Goal: Task Accomplishment & Management: Use online tool/utility

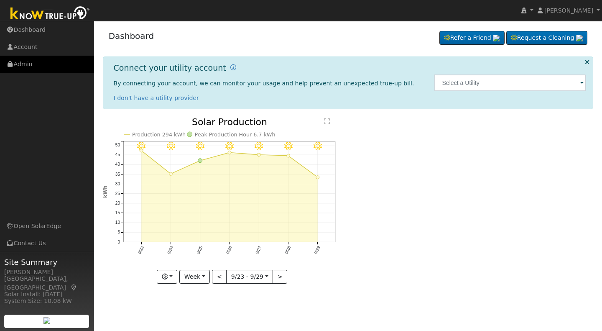
click at [27, 66] on link "Admin" at bounding box center [47, 64] width 94 height 17
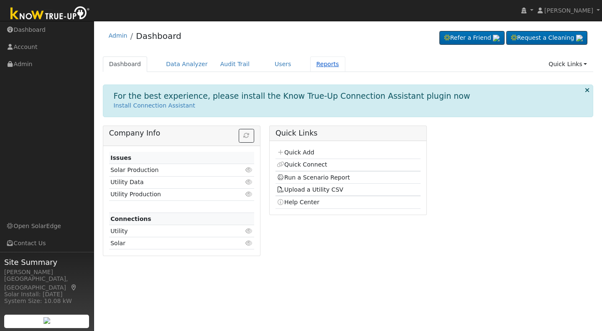
click at [317, 65] on link "Reports" at bounding box center [327, 63] width 35 height 15
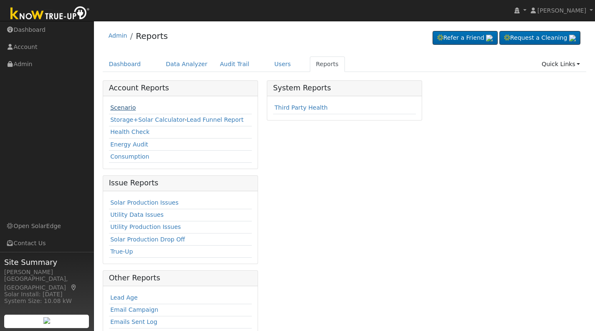
click at [126, 109] on link "Scenario" at bounding box center [122, 107] width 25 height 7
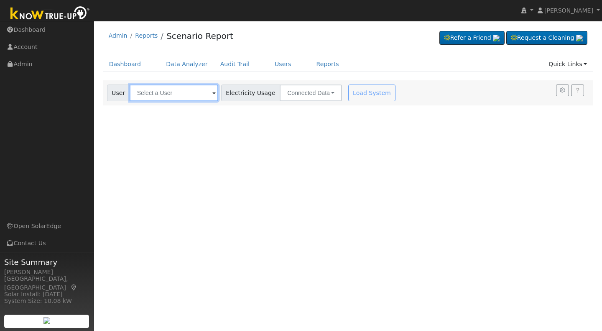
click at [185, 93] on input "text" at bounding box center [174, 92] width 89 height 17
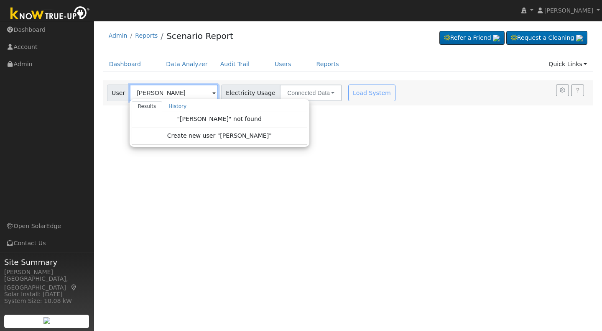
type input "Lisa Jackson"
click at [202, 133] on span "Create new user "Lisa Jackson"" at bounding box center [219, 136] width 104 height 10
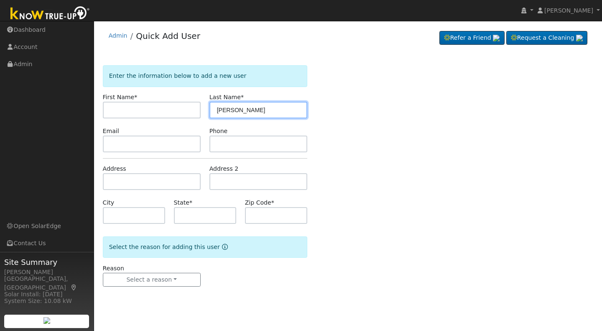
drag, startPoint x: 229, startPoint y: 107, endPoint x: 213, endPoint y: 109, distance: 16.3
click at [213, 109] on input "[PERSON_NAME]" at bounding box center [258, 110] width 98 height 17
type input "[PERSON_NAME]"
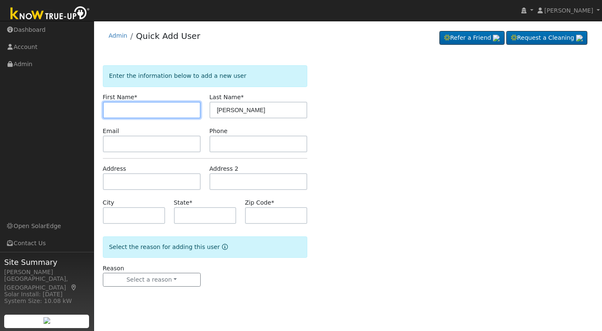
click at [108, 109] on input "text" at bounding box center [152, 110] width 98 height 17
type input "[PERSON_NAME]"
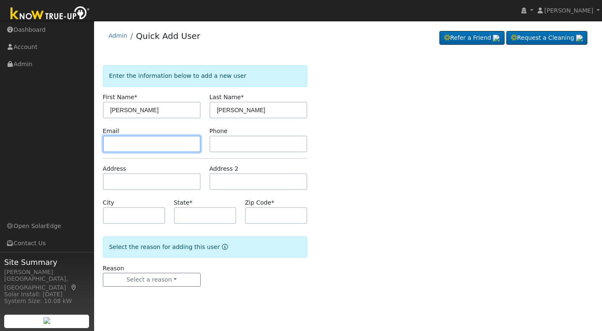
click at [109, 145] on input "text" at bounding box center [152, 143] width 98 height 17
type input "modwl"
drag, startPoint x: 131, startPoint y: 143, endPoint x: 108, endPoint y: 144, distance: 23.0
click at [108, 144] on input "modwl" at bounding box center [152, 143] width 98 height 17
type input "[EMAIL_ADDRESS][DOMAIN_NAME]"
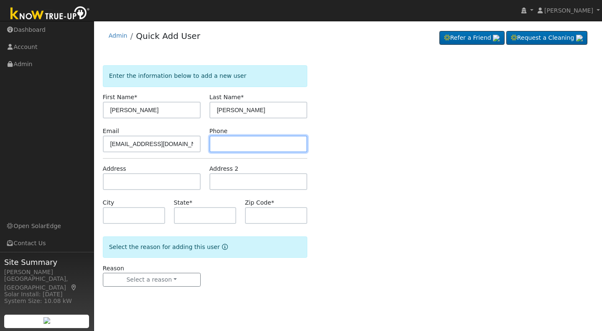
click at [219, 143] on input "text" at bounding box center [258, 143] width 98 height 17
type input "559-503-1710"
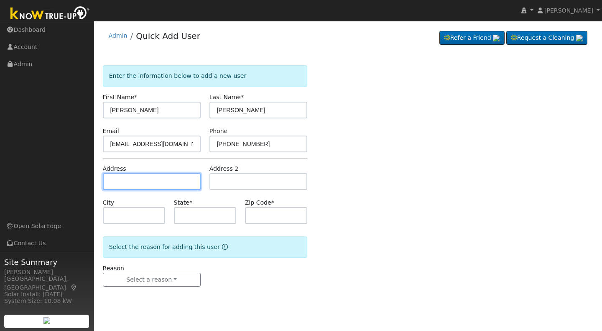
click at [114, 178] on input "text" at bounding box center [152, 181] width 98 height 17
type input "[STREET_ADDRESS]"
type input "Clovis"
type input "CA"
type input "93619"
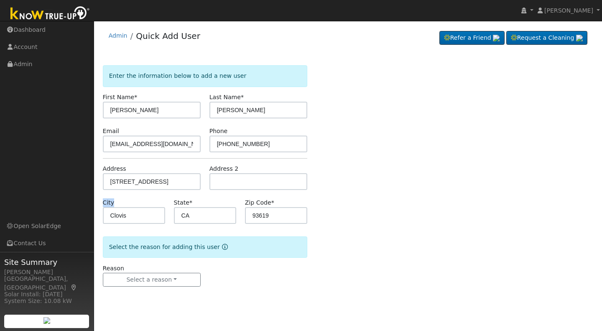
click at [134, 196] on form "Enter the information below to add a new user First Name * Lisa Last Name * Jac…" at bounding box center [205, 184] width 204 height 238
click at [155, 277] on button "Select a reason" at bounding box center [152, 279] width 98 height 14
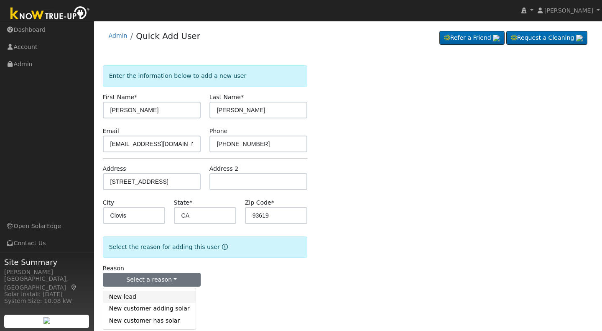
click at [122, 299] on link "New lead" at bounding box center [149, 297] width 92 height 12
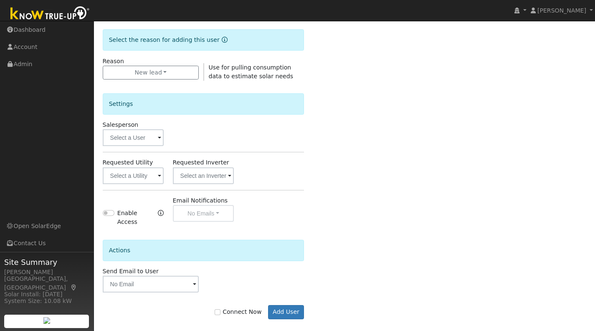
scroll to position [207, 0]
click at [289, 304] on button "Add User" at bounding box center [286, 311] width 36 height 14
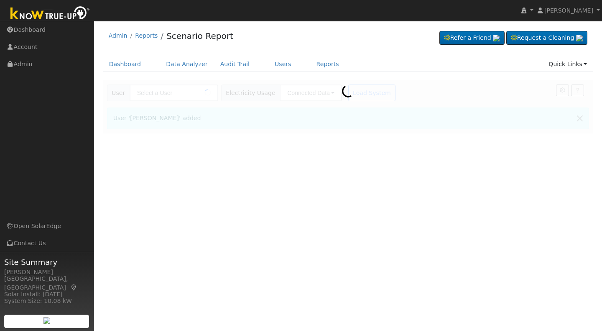
type input "[PERSON_NAME]"
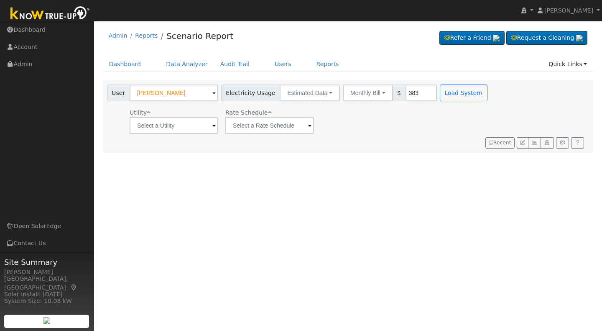
click at [500, 135] on div at bounding box center [348, 116] width 491 height 72
click at [212, 127] on span at bounding box center [213, 126] width 3 height 10
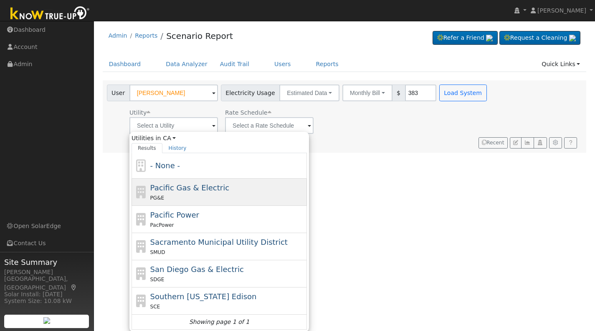
click at [217, 188] on span "Pacific Gas & Electric" at bounding box center [189, 187] width 79 height 9
type input "Pacific Gas & Electric"
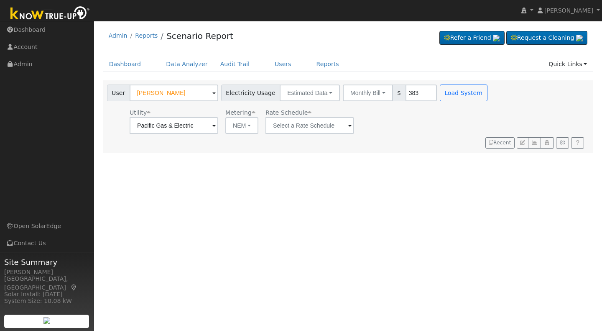
click at [348, 126] on span at bounding box center [349, 126] width 3 height 10
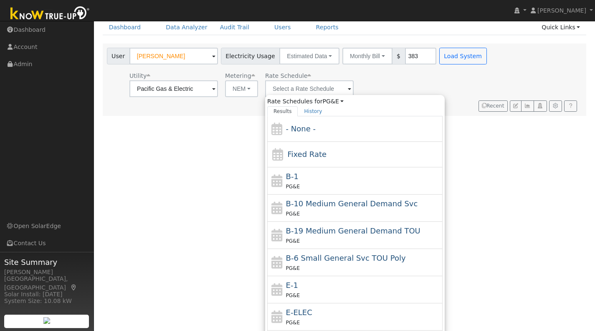
scroll to position [43, 0]
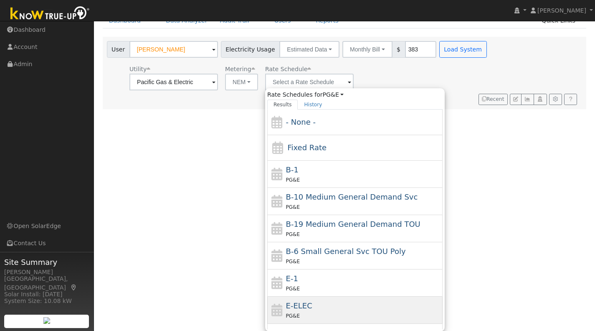
click at [294, 308] on span "E-ELEC" at bounding box center [299, 305] width 26 height 9
type input "E-ELEC"
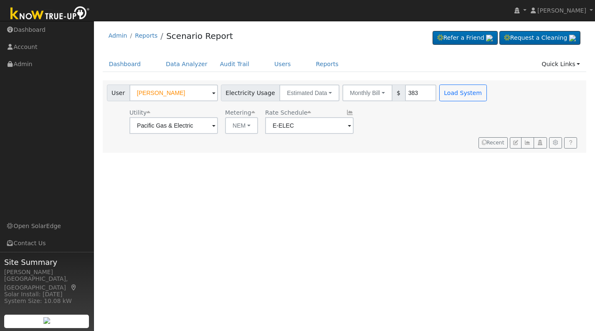
scroll to position [0, 0]
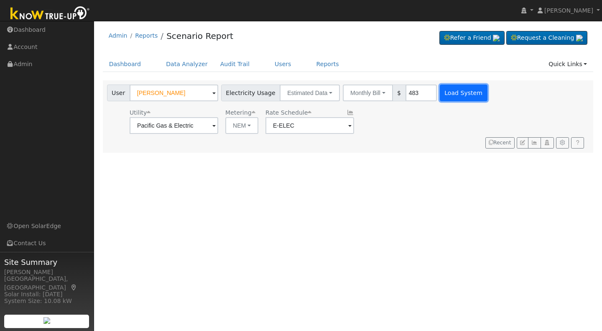
click at [440, 92] on button "Load System" at bounding box center [464, 92] width 48 height 17
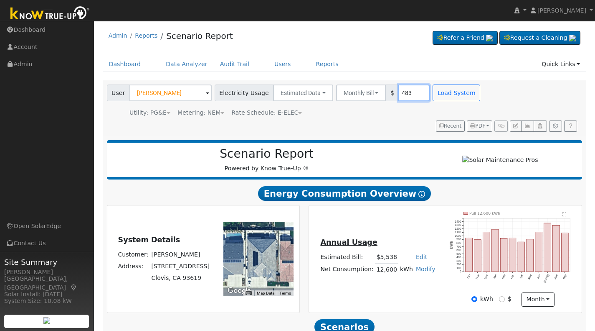
click at [399, 90] on input "483" at bounding box center [414, 92] width 31 height 17
click at [443, 97] on button "Load System" at bounding box center [457, 92] width 48 height 17
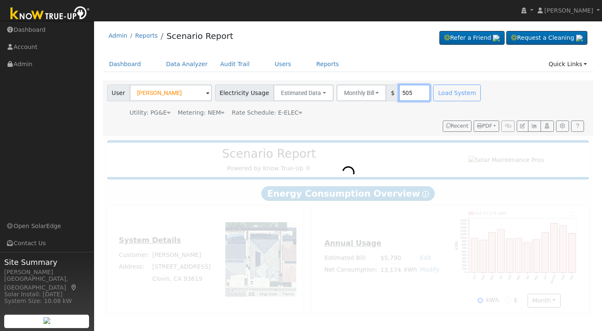
click at [401, 93] on input "505" at bounding box center [414, 92] width 31 height 17
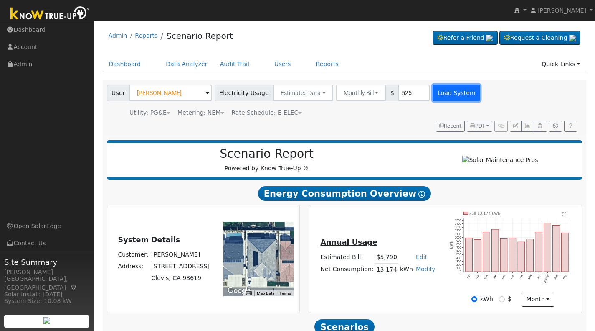
click at [435, 93] on button "Load System" at bounding box center [457, 92] width 48 height 17
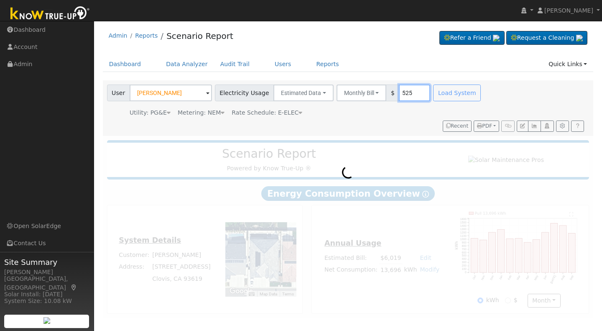
click at [401, 91] on input "525" at bounding box center [414, 92] width 31 height 17
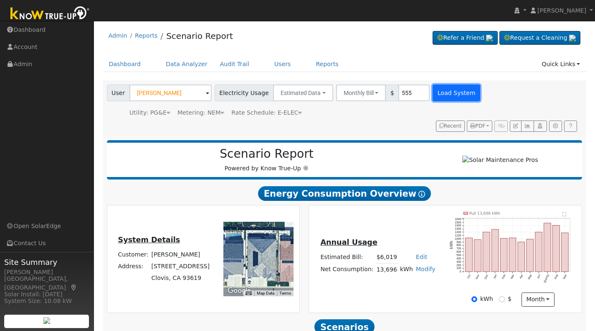
click at [435, 93] on button "Load System" at bounding box center [457, 92] width 48 height 17
click at [402, 92] on input "555" at bounding box center [414, 92] width 31 height 17
click at [434, 94] on button "Load System" at bounding box center [457, 92] width 48 height 17
drag, startPoint x: 434, startPoint y: 94, endPoint x: 402, endPoint y: 93, distance: 31.8
click at [402, 93] on div "User [PERSON_NAME] Account Default Account Default Account [STREET_ADDRESS] Pri…" at bounding box center [294, 91] width 379 height 20
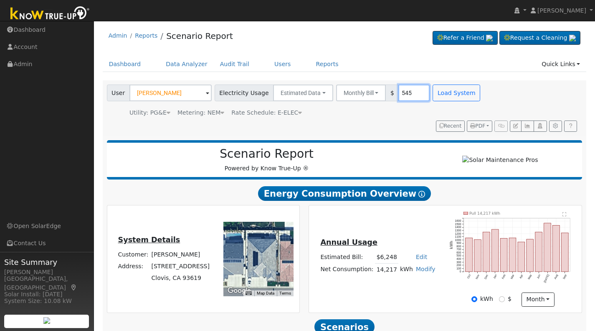
click at [402, 95] on input "545" at bounding box center [414, 92] width 31 height 17
click at [435, 93] on button "Load System" at bounding box center [457, 92] width 48 height 17
click at [403, 91] on input "535" at bounding box center [414, 92] width 31 height 17
click at [435, 90] on button "Load System" at bounding box center [457, 92] width 48 height 17
click at [399, 94] on input "537" at bounding box center [414, 92] width 31 height 17
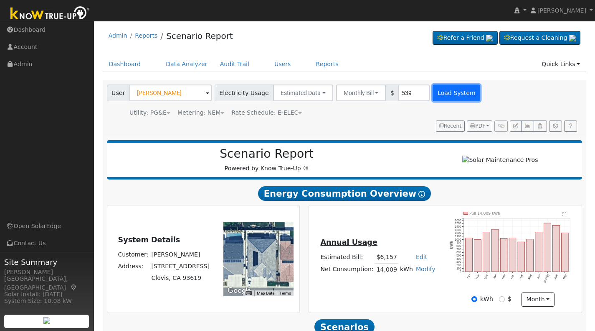
click at [443, 95] on button "Load System" at bounding box center [457, 92] width 48 height 17
click at [404, 92] on input "539" at bounding box center [414, 92] width 31 height 17
type input "540"
click at [434, 93] on button "Load System" at bounding box center [457, 92] width 48 height 17
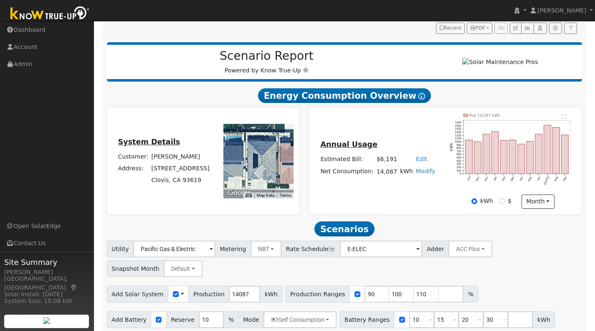
scroll to position [107, 0]
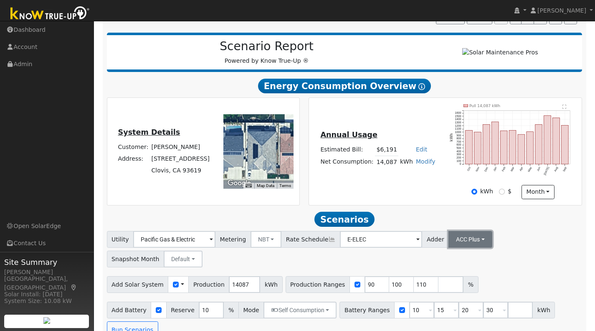
click at [468, 241] on button "ACC Plus" at bounding box center [471, 239] width 44 height 17
click at [445, 285] on link "SB-535" at bounding box center [460, 281] width 58 height 12
click at [439, 290] on input "number" at bounding box center [451, 284] width 25 height 17
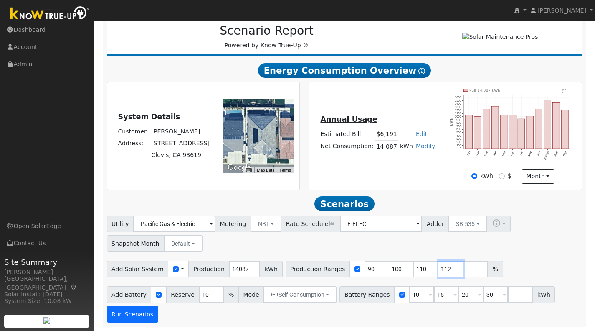
type input "112"
click at [133, 315] on button "Run Scenarios" at bounding box center [132, 313] width 51 height 17
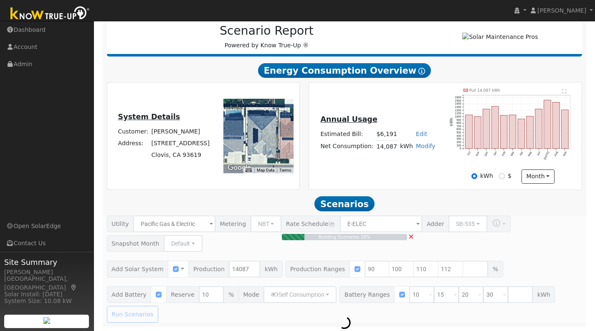
click at [266, 223] on div "Building Scenarios 18% ×" at bounding box center [344, 268] width 485 height 107
click at [413, 234] on span "×" at bounding box center [411, 236] width 6 height 9
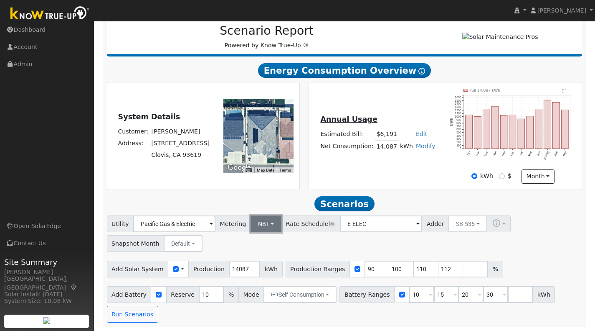
click at [265, 224] on button "NBT" at bounding box center [266, 223] width 31 height 17
click at [267, 239] on link "NEM" at bounding box center [272, 242] width 58 height 12
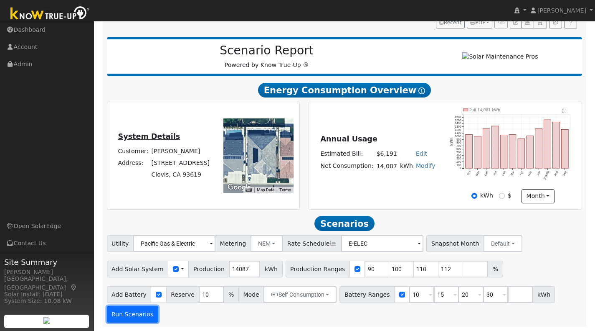
click at [130, 316] on button "Run Scenarios" at bounding box center [132, 313] width 51 height 17
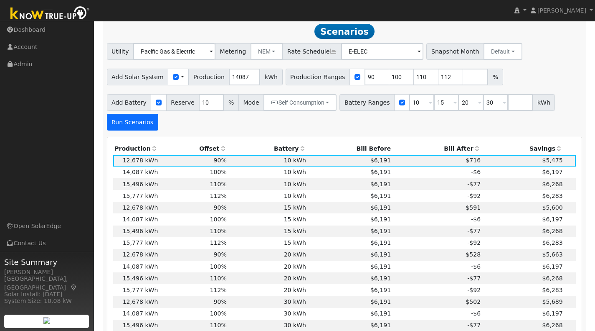
scroll to position [297, 0]
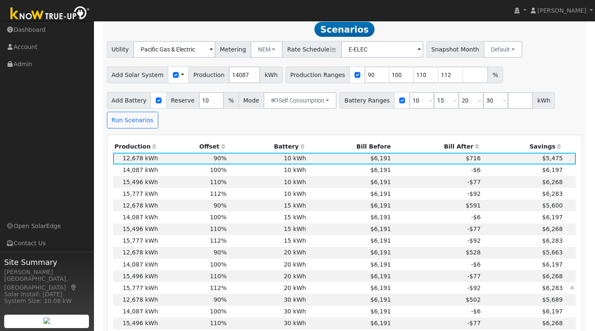
click at [191, 291] on td "112%" at bounding box center [194, 288] width 69 height 12
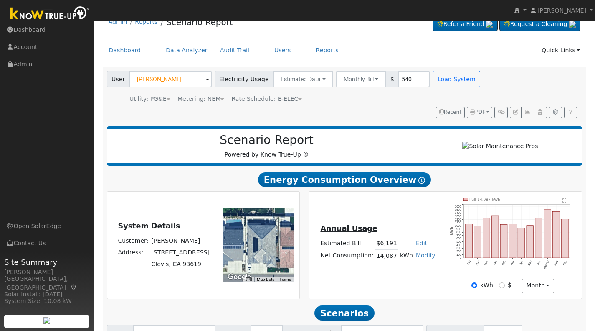
scroll to position [0, 0]
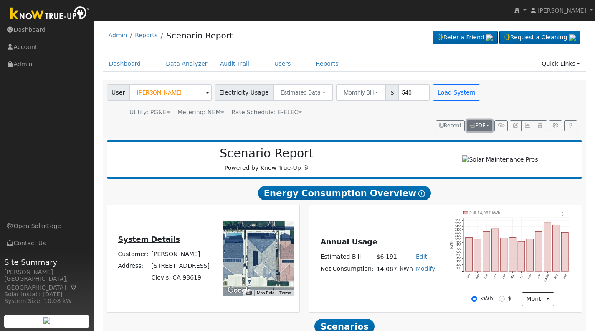
click at [479, 122] on span "PDF" at bounding box center [478, 125] width 15 height 6
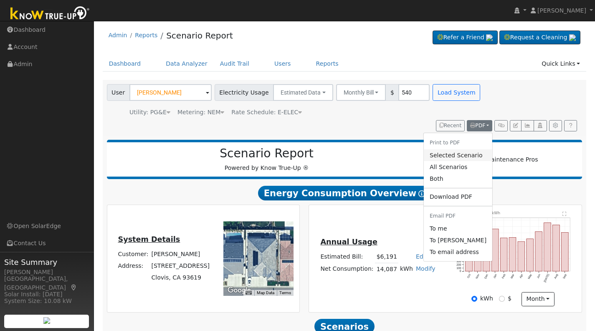
click at [445, 157] on link "Selected Scenario" at bounding box center [458, 155] width 69 height 12
